Goal: Navigation & Orientation: Find specific page/section

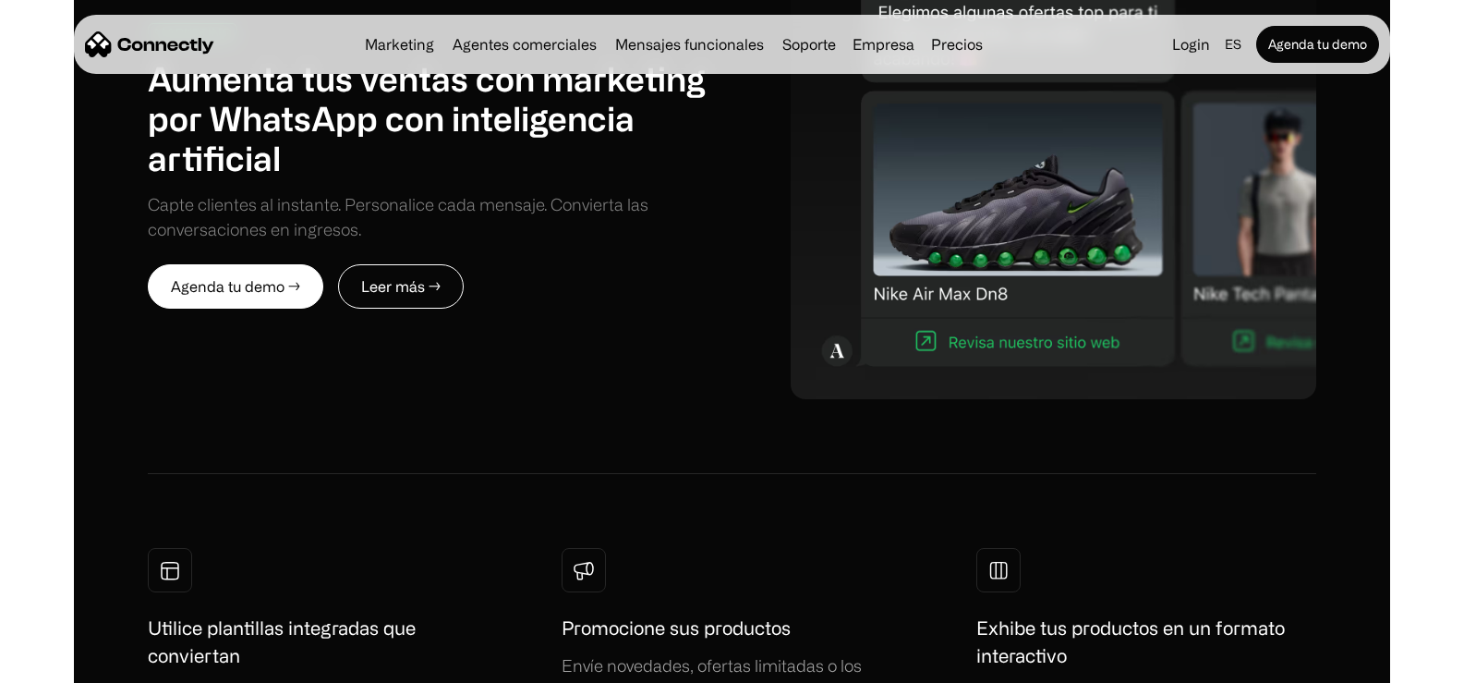
scroll to position [1060, 0]
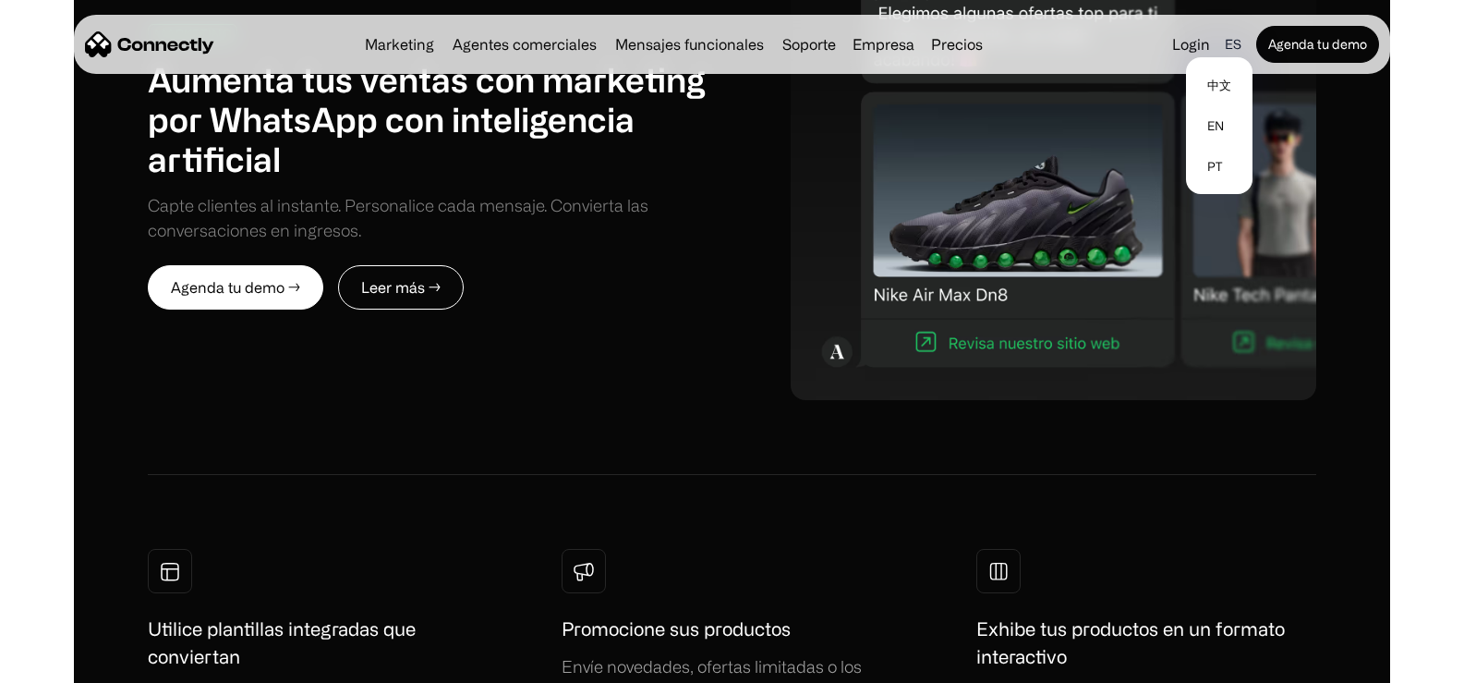
click at [1238, 44] on div "es" at bounding box center [1233, 44] width 17 height 26
click at [1219, 165] on link "pt" at bounding box center [1219, 166] width 52 height 41
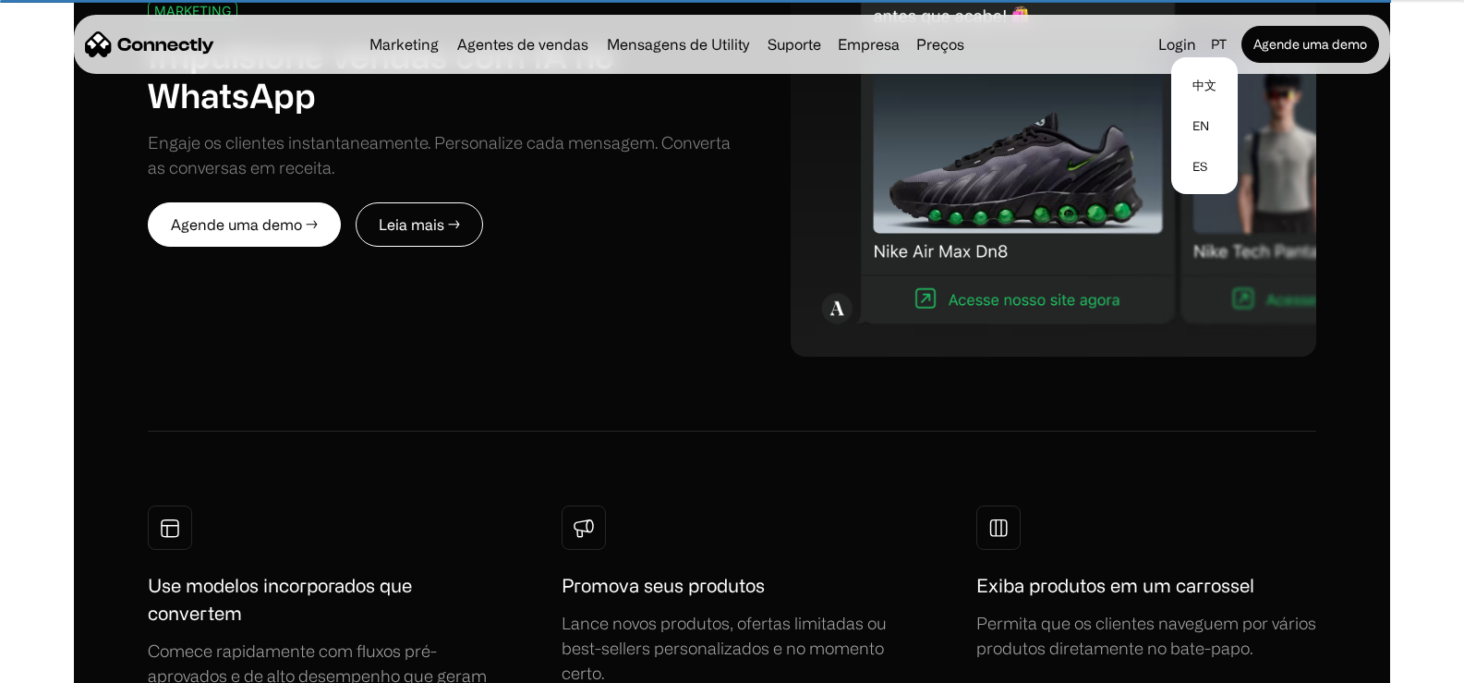
scroll to position [1037, 0]
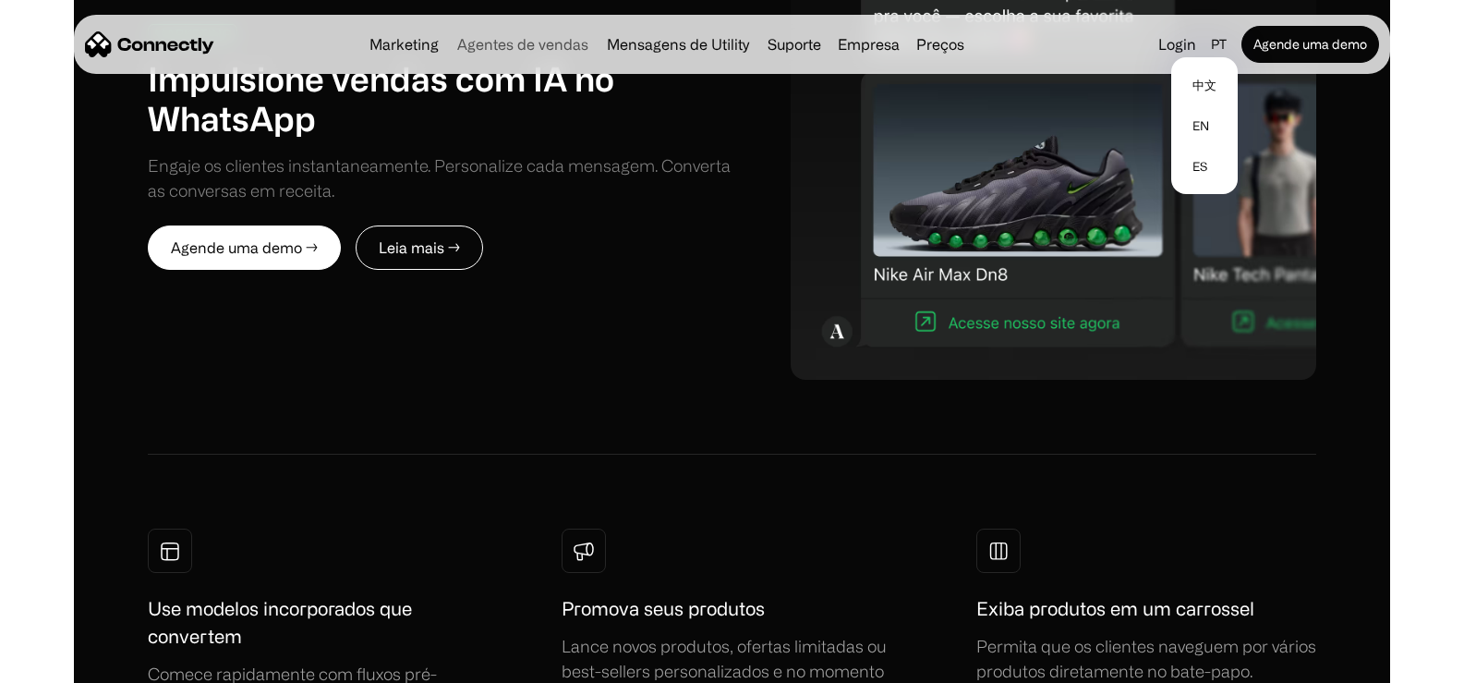
click at [537, 39] on link "Agentes de vendas" at bounding box center [523, 44] width 146 height 15
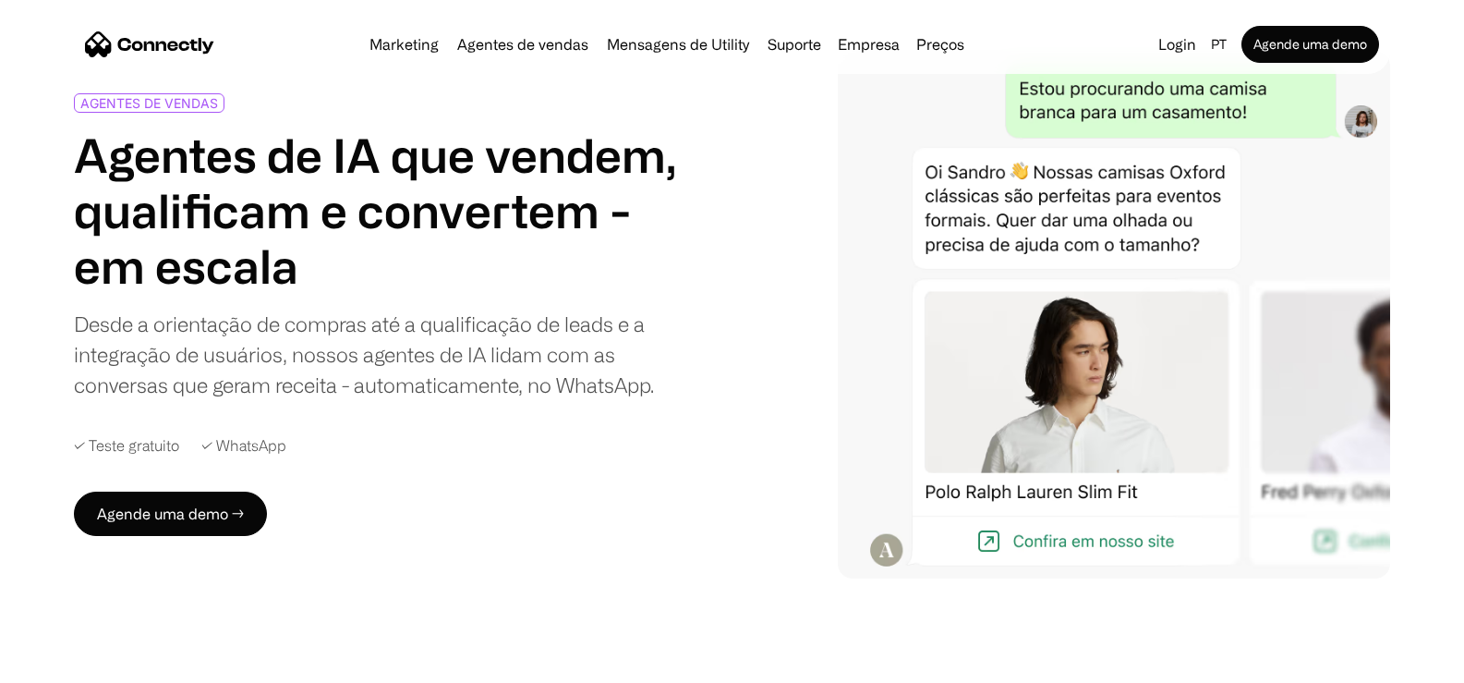
scroll to position [96, 0]
click at [662, 46] on link "Mensagens de Utility" at bounding box center [677, 44] width 157 height 15
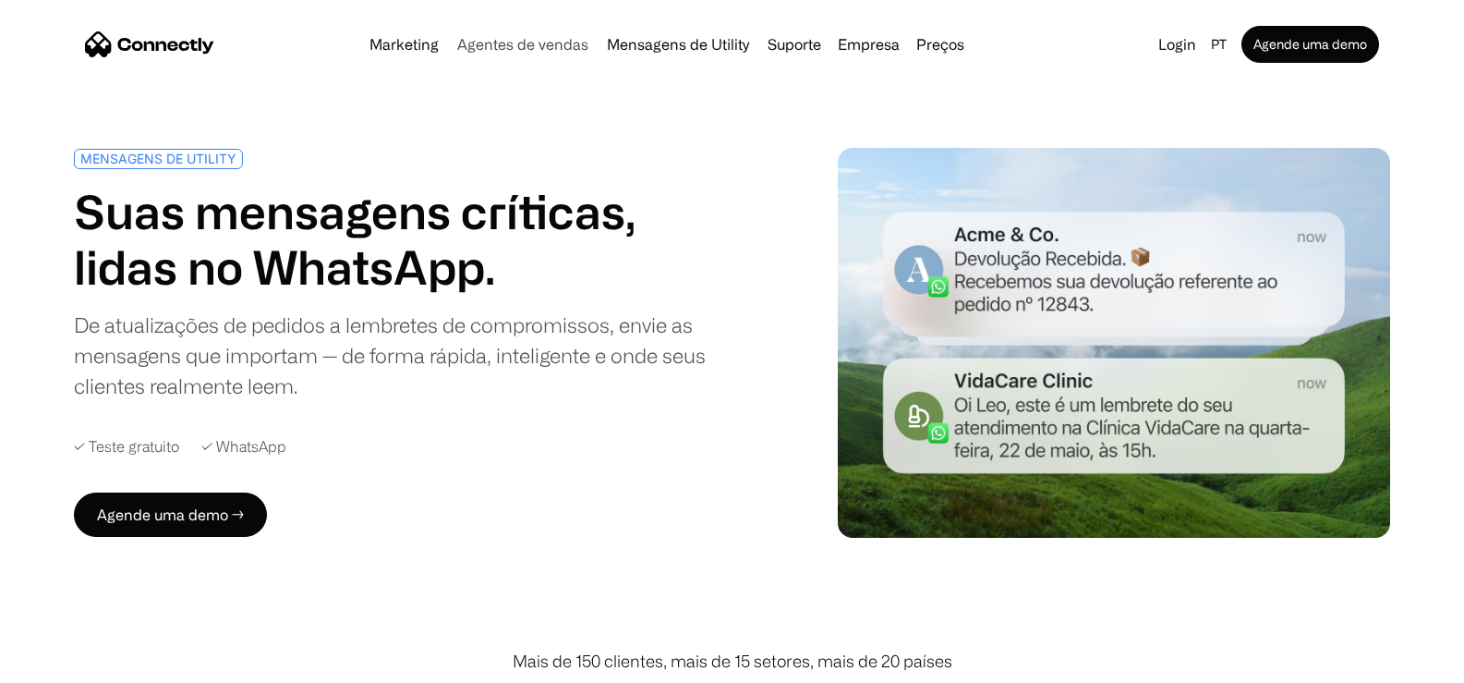
click at [578, 49] on link "Agentes de vendas" at bounding box center [523, 44] width 146 height 15
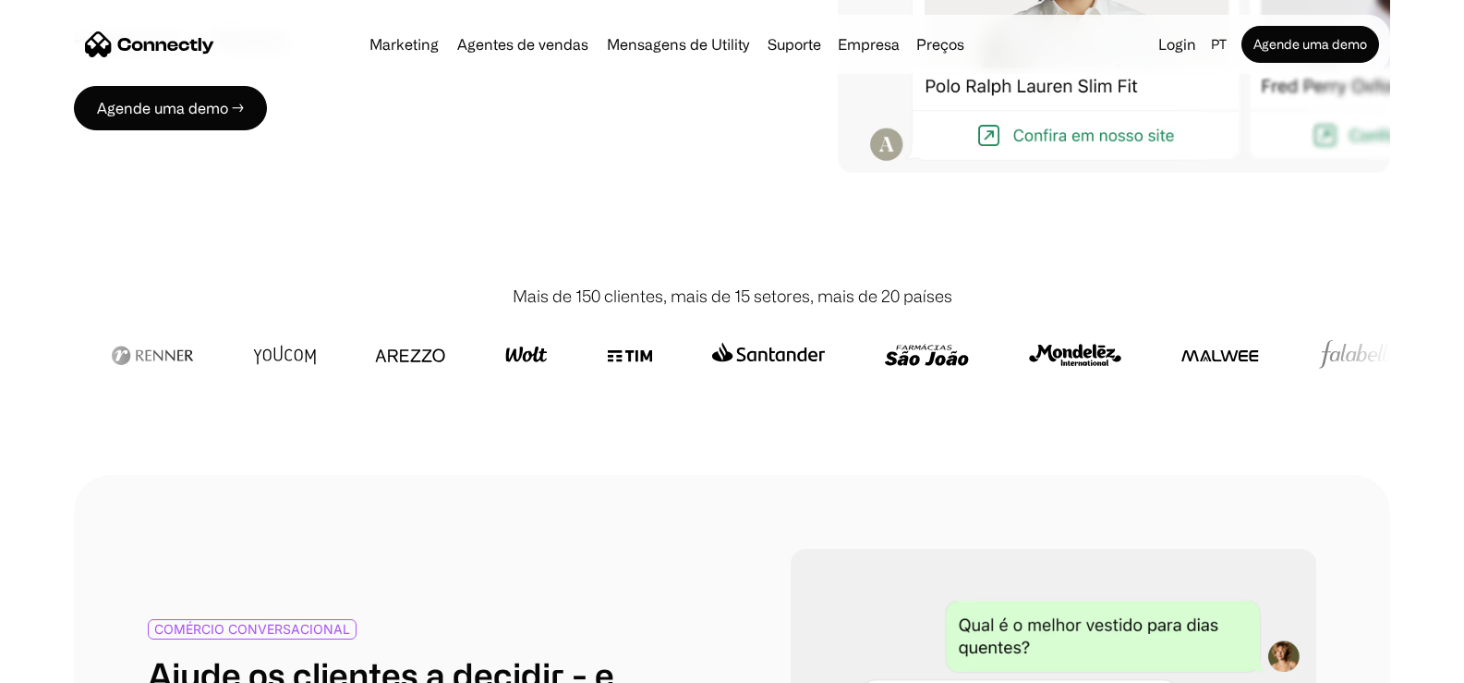
scroll to position [521, 0]
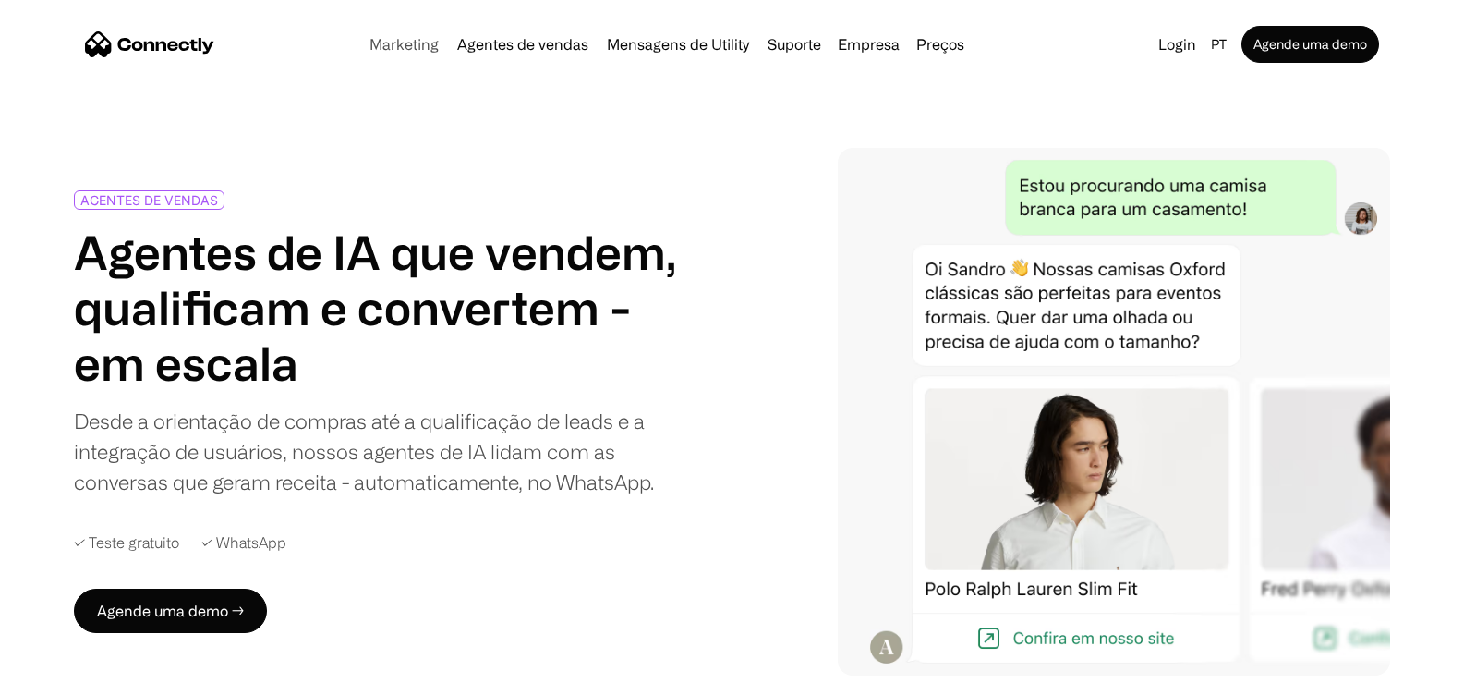
click at [373, 47] on link "Marketing" at bounding box center [404, 44] width 84 height 15
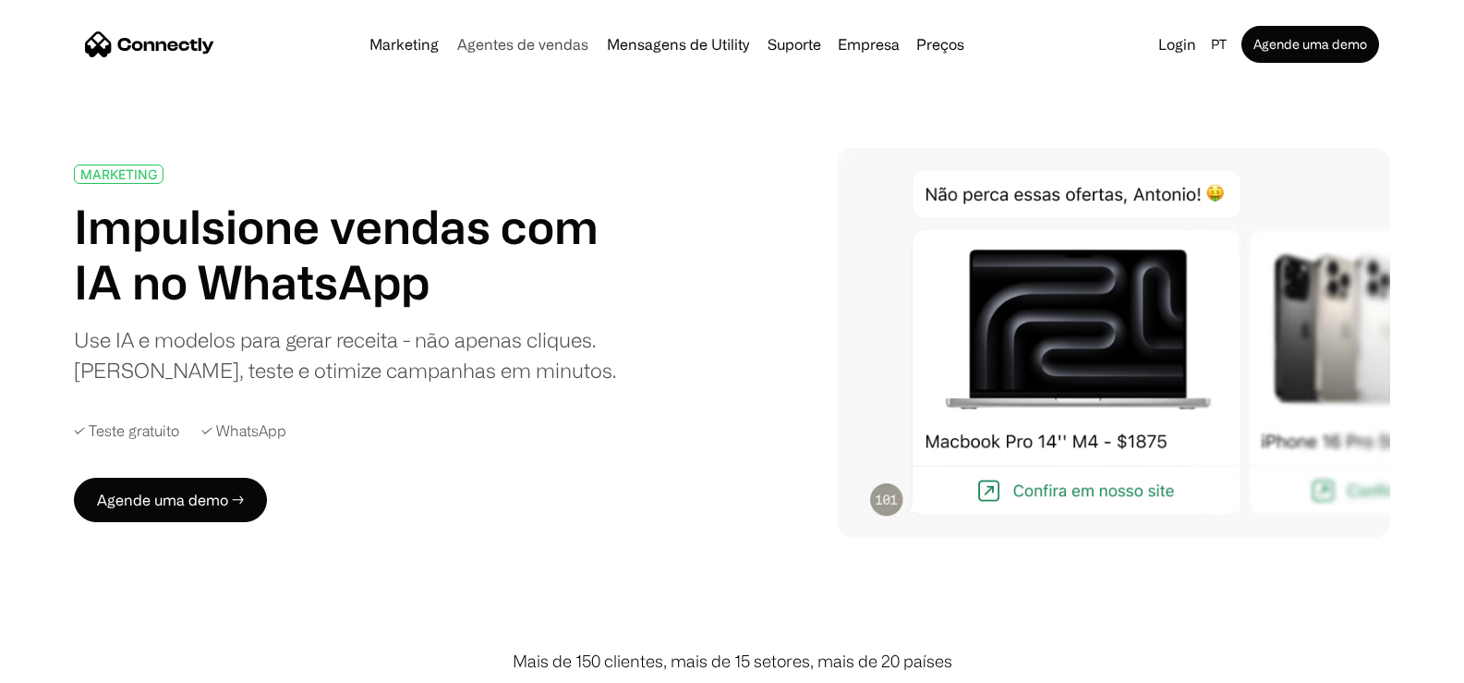
click at [485, 46] on link "Agentes de vendas" at bounding box center [523, 44] width 146 height 15
